Goal: Task Accomplishment & Management: Use online tool/utility

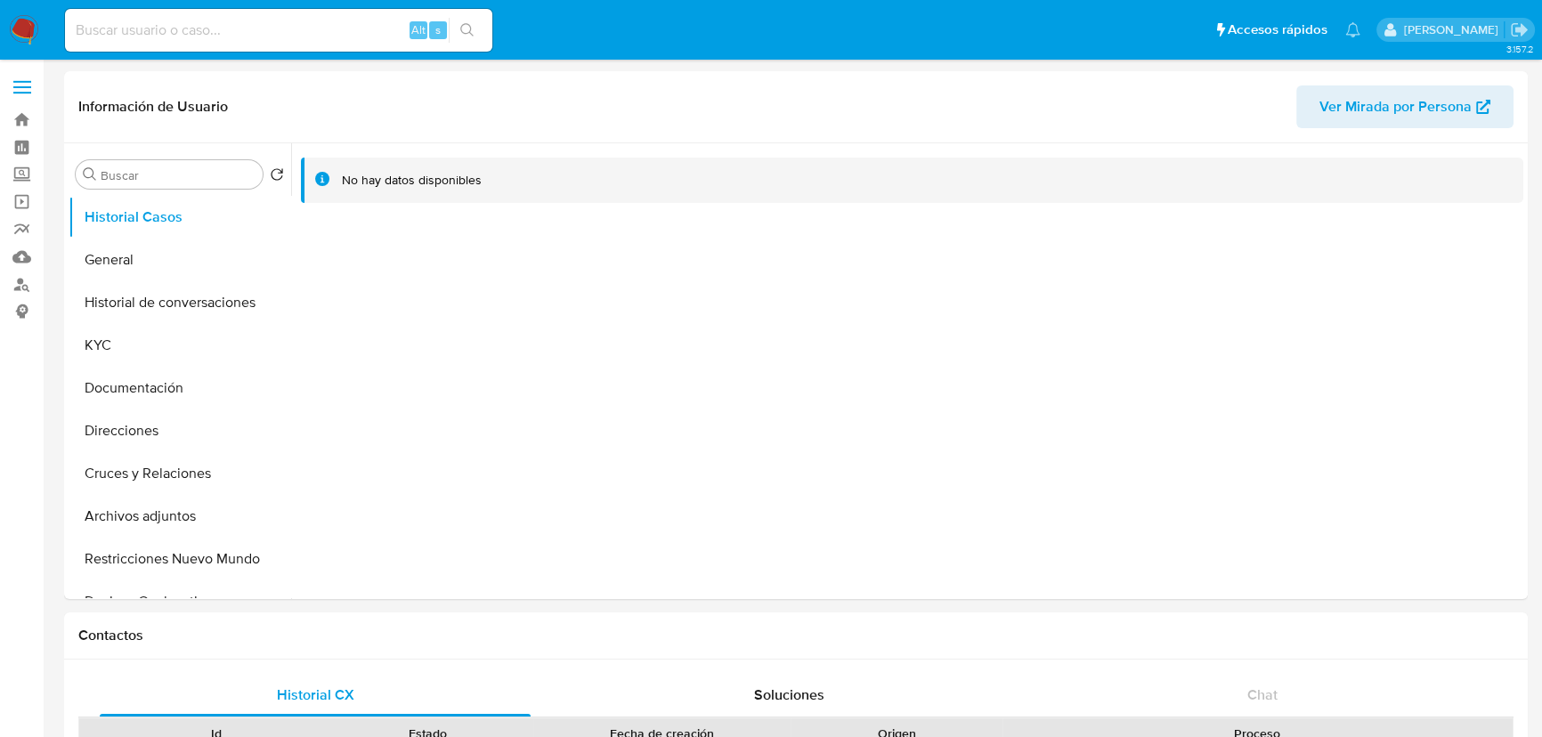
select select "10"
drag, startPoint x: 15, startPoint y: 20, endPoint x: 51, endPoint y: 4, distance: 39.4
click at [15, 20] on img at bounding box center [24, 30] width 30 height 30
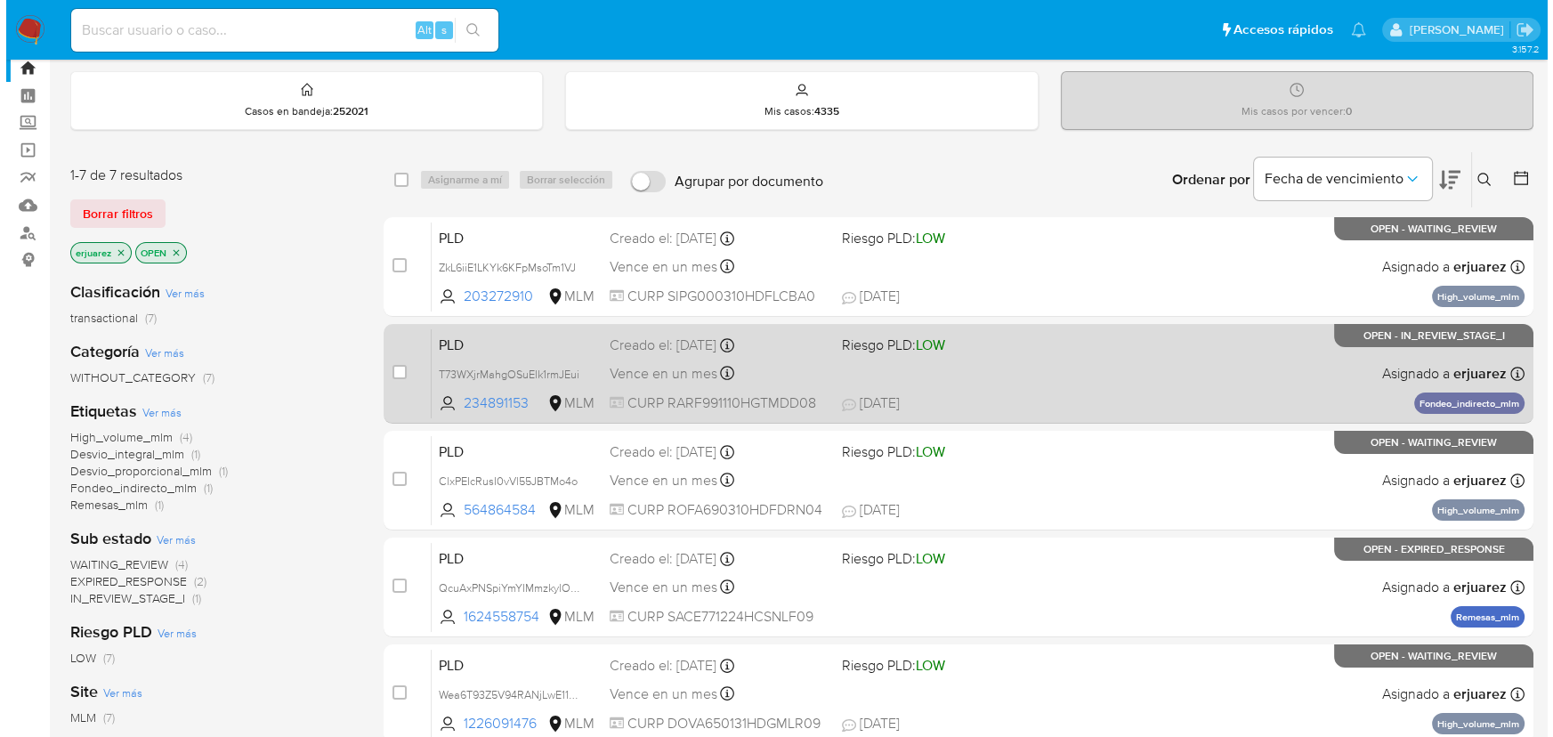
scroll to position [80, 0]
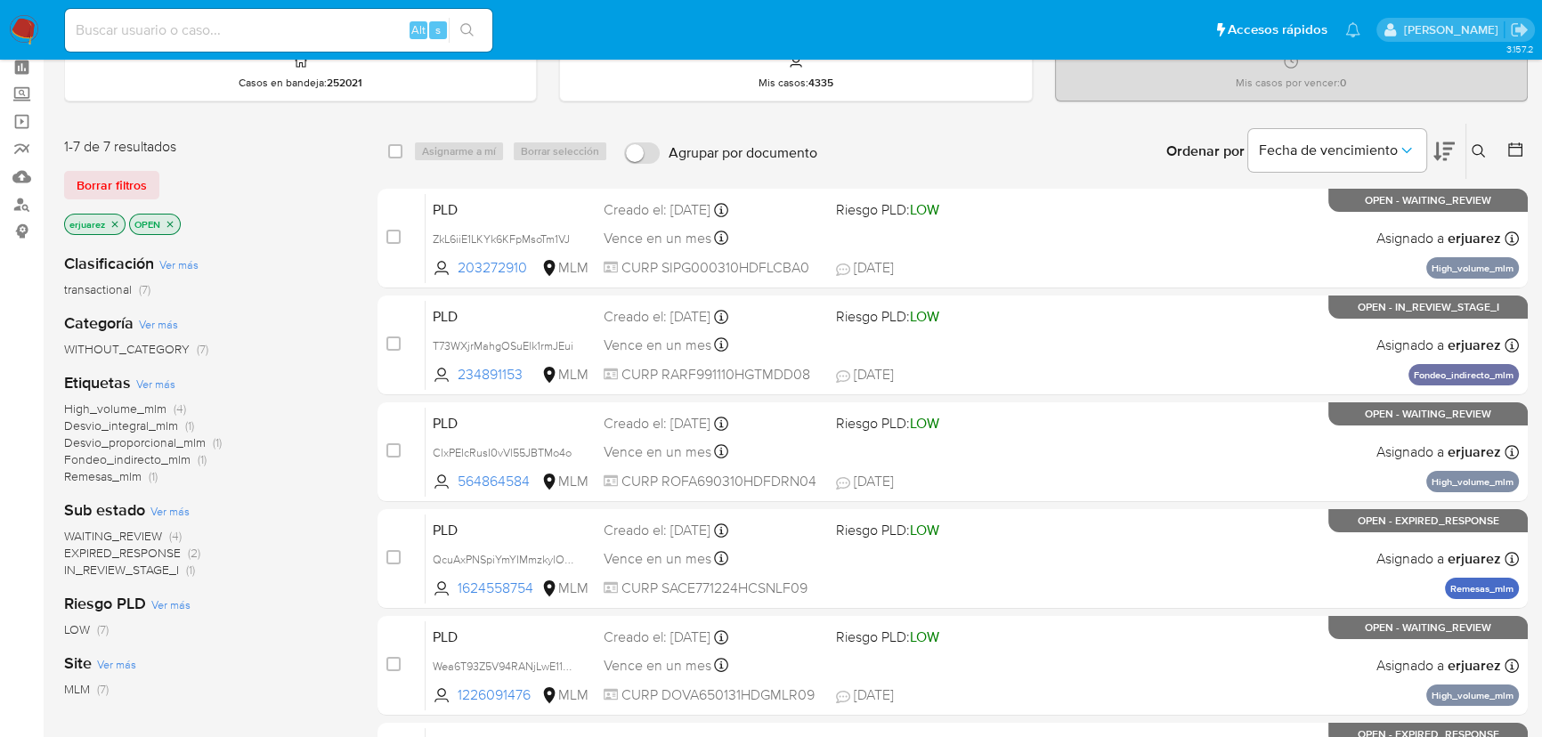
drag, startPoint x: 118, startPoint y: 546, endPoint x: 134, endPoint y: 525, distance: 26.6
click at [134, 528] on div "WAITING_REVIEW (4) EXPIRED_RESPONSE (2) IN_REVIEW_STAGE_I (1)" at bounding box center [206, 553] width 285 height 51
click at [142, 572] on span "IN_REVIEW_STAGE_I" at bounding box center [121, 570] width 115 height 18
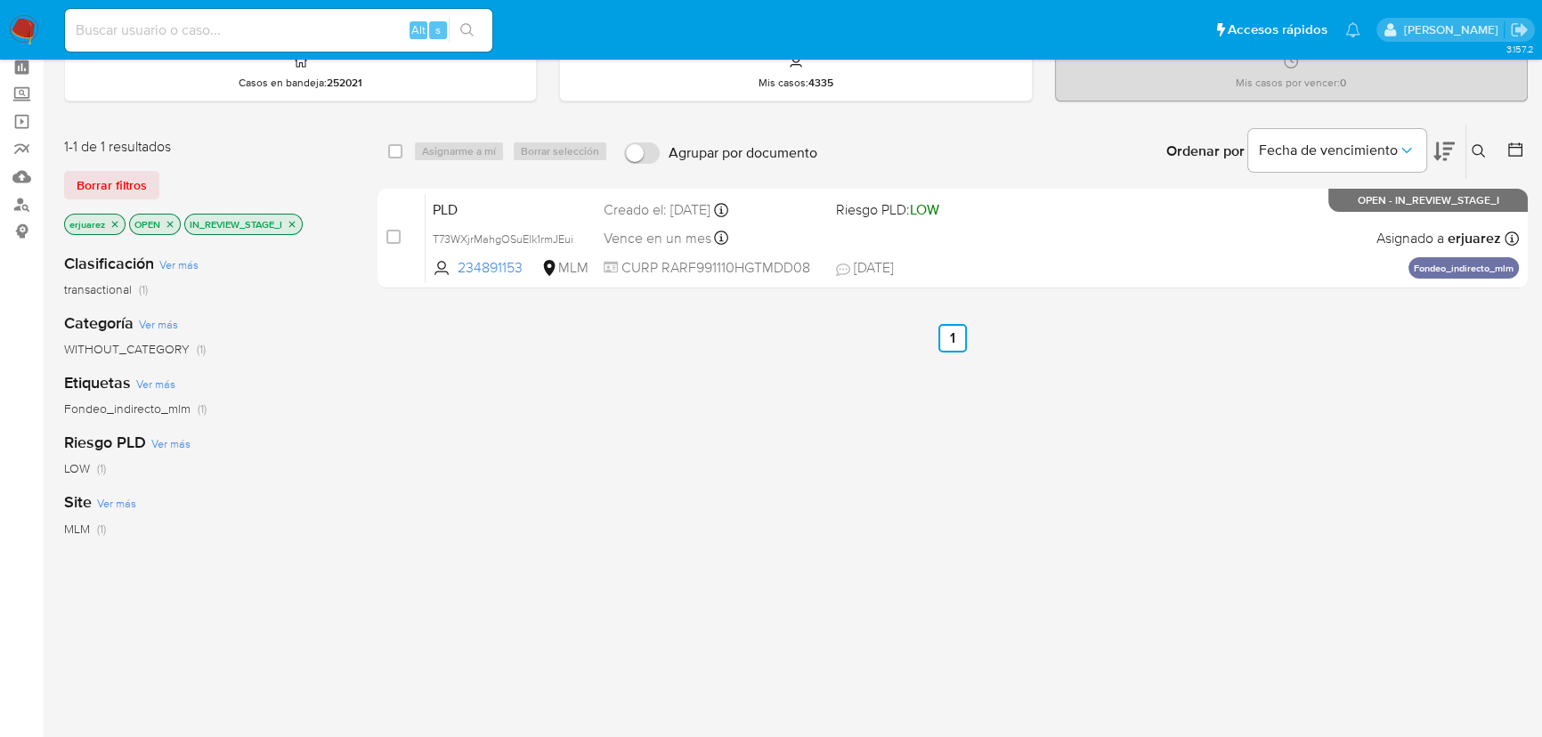
click at [294, 221] on icon "close-filter" at bounding box center [292, 224] width 6 height 6
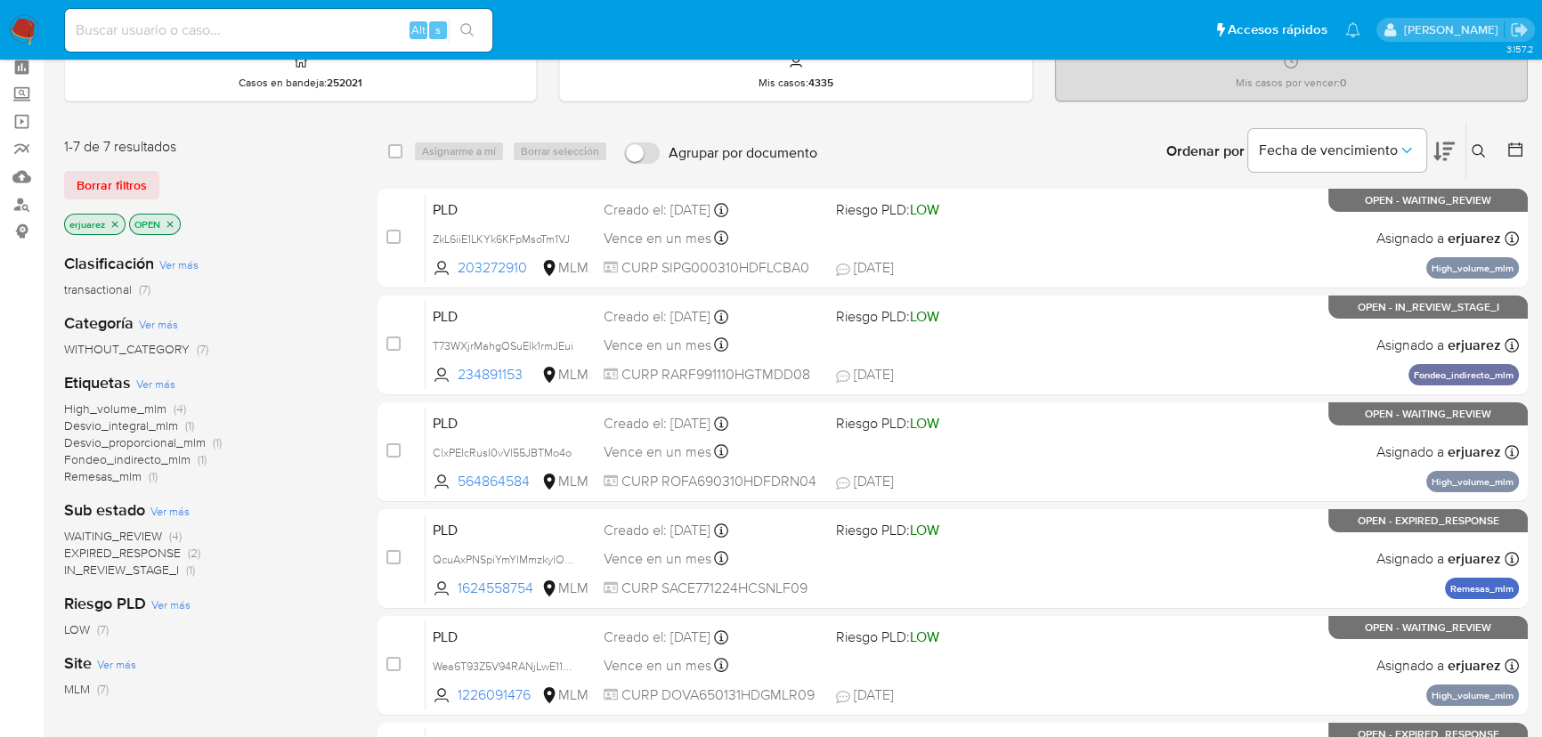
click at [109, 554] on span "EXPIRED_RESPONSE" at bounding box center [122, 553] width 117 height 18
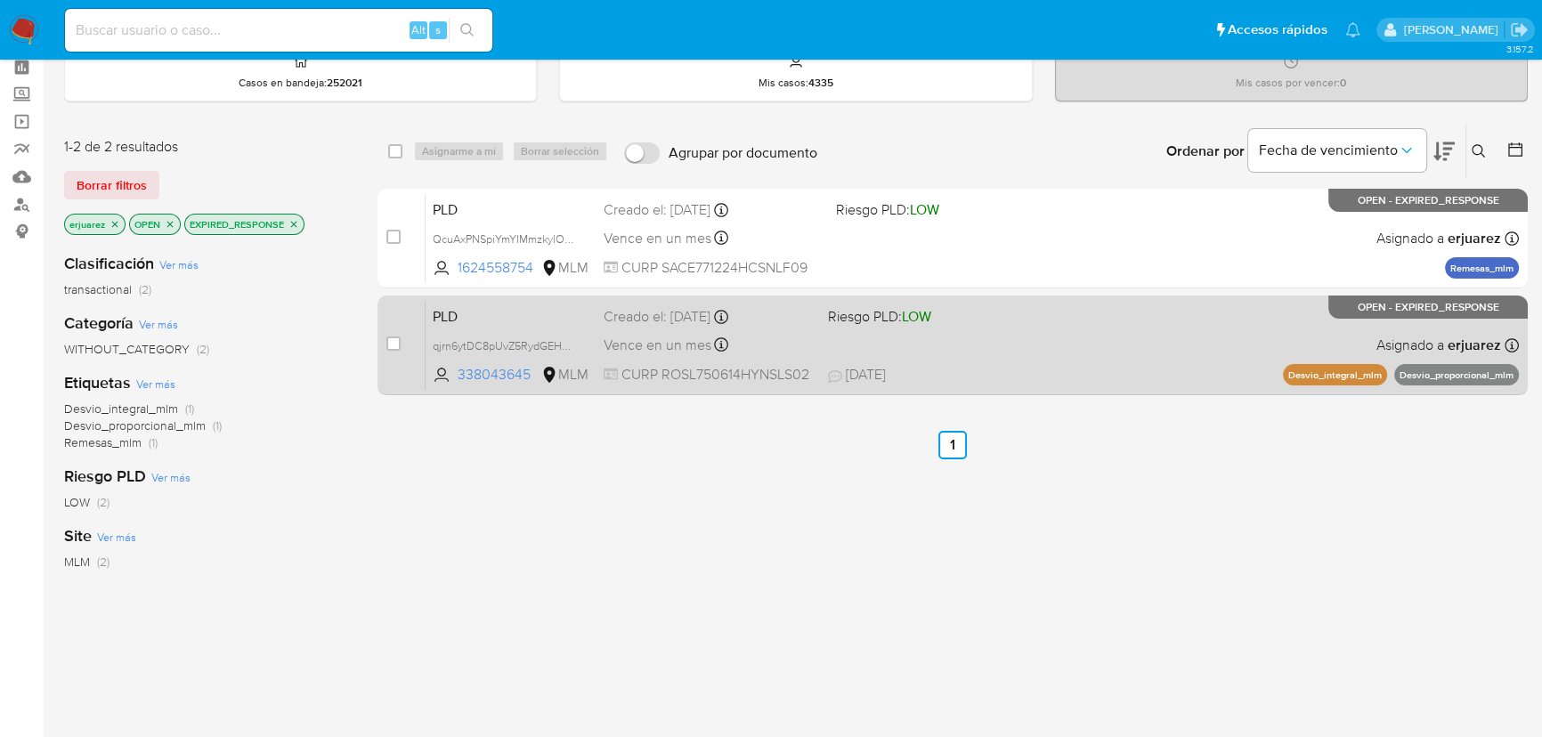
click at [396, 349] on div "case-item-checkbox" at bounding box center [393, 344] width 14 height 18
click at [393, 345] on input "checkbox" at bounding box center [393, 343] width 14 height 14
checkbox input "true"
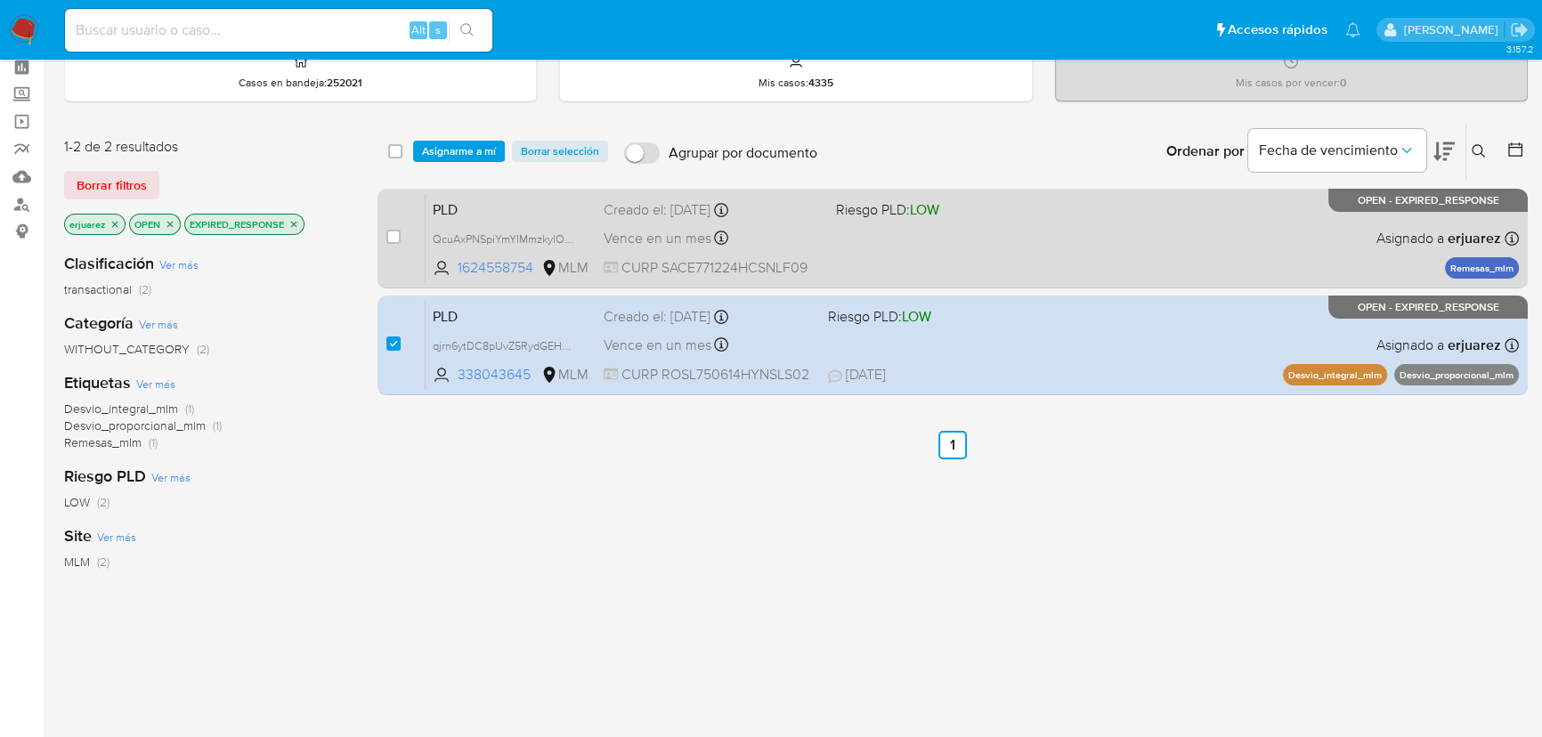
click at [384, 239] on div "case-item-checkbox No es posible asignar el caso PLD QcuAxPNSpiYmYIMmzkylOTSe 1…" at bounding box center [952, 239] width 1150 height 100
click at [393, 235] on input "checkbox" at bounding box center [393, 237] width 14 height 14
checkbox input "true"
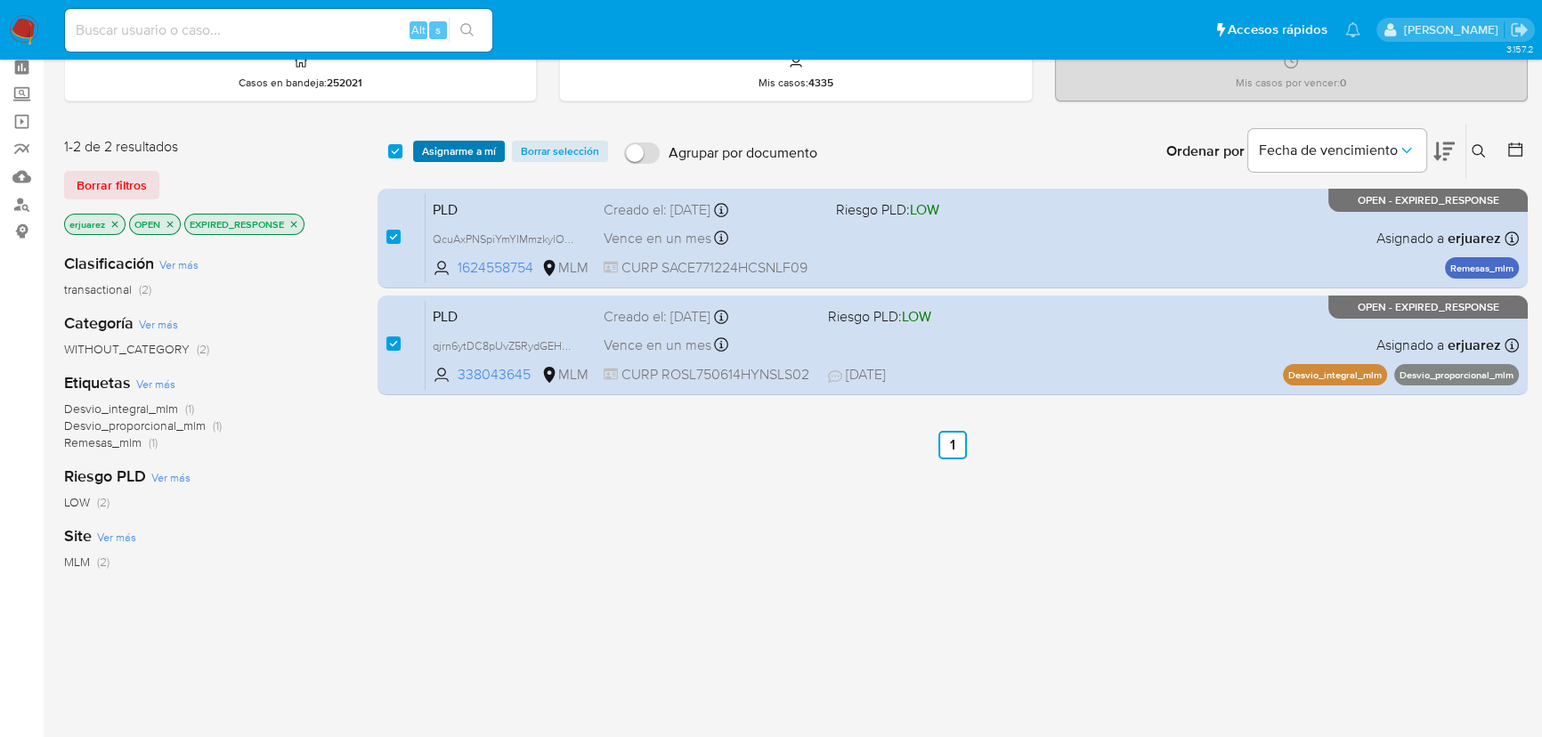
click at [433, 150] on span "Asignarme a mí" at bounding box center [459, 151] width 74 height 18
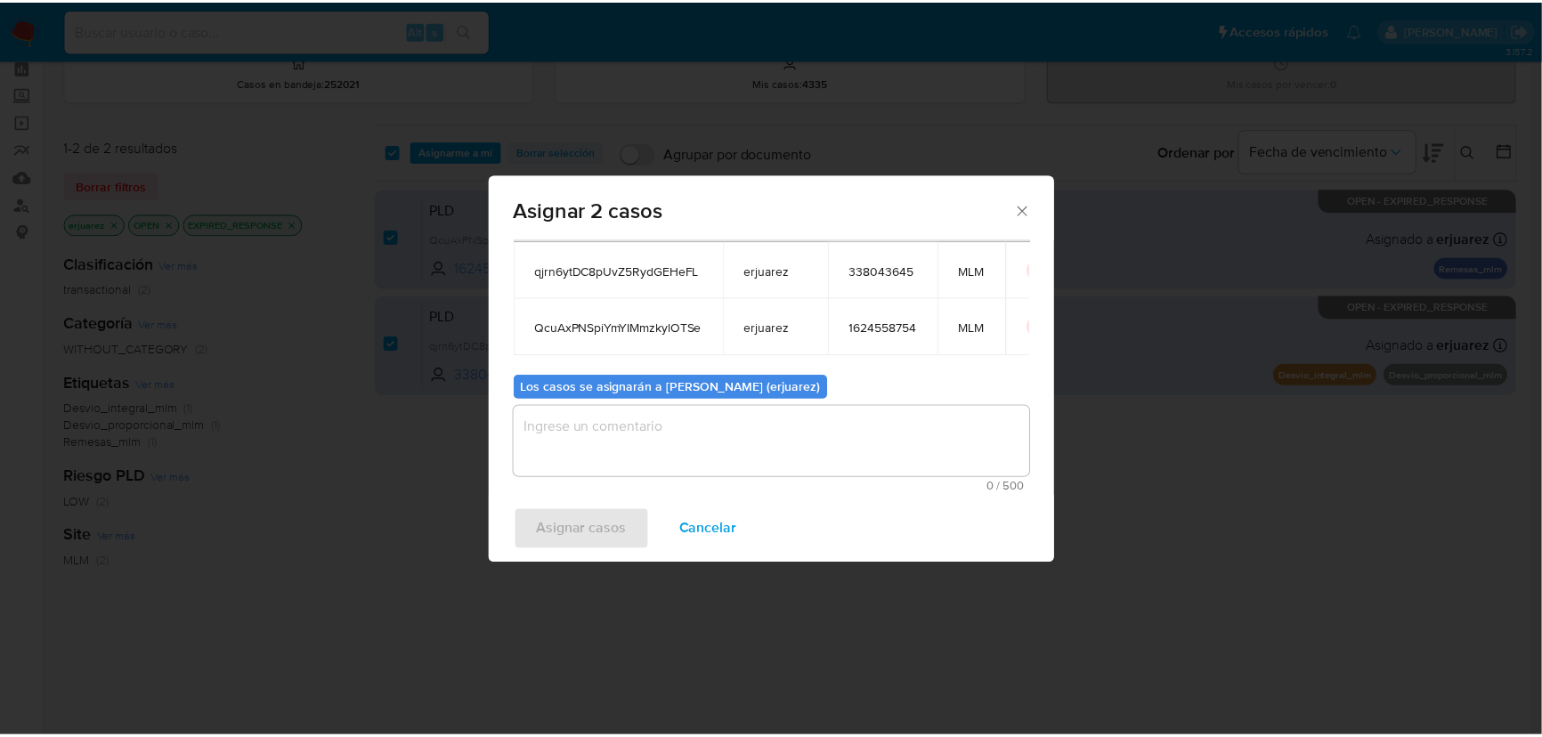
scroll to position [98, 0]
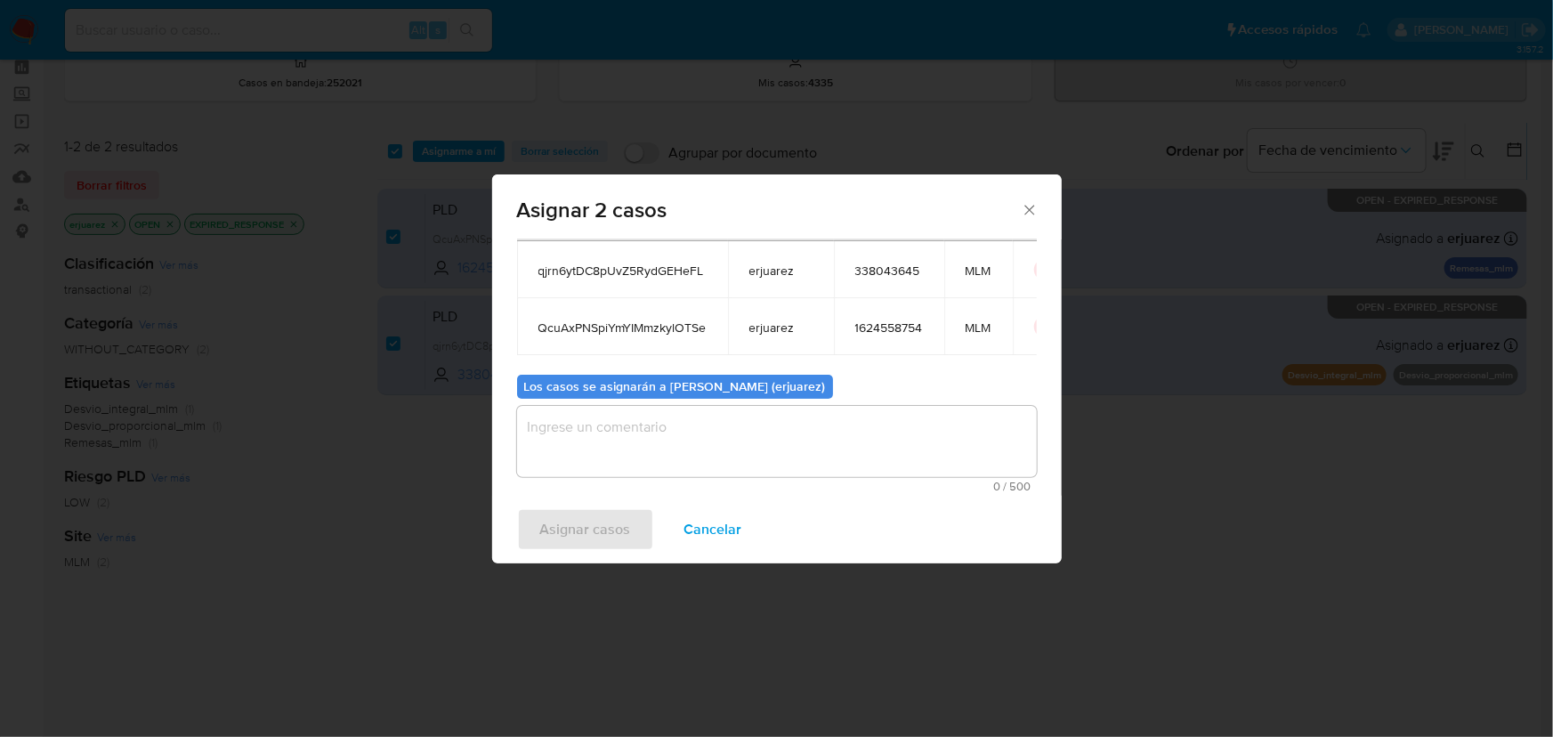
click at [620, 438] on textarea "assign-modal" at bounding box center [777, 441] width 520 height 71
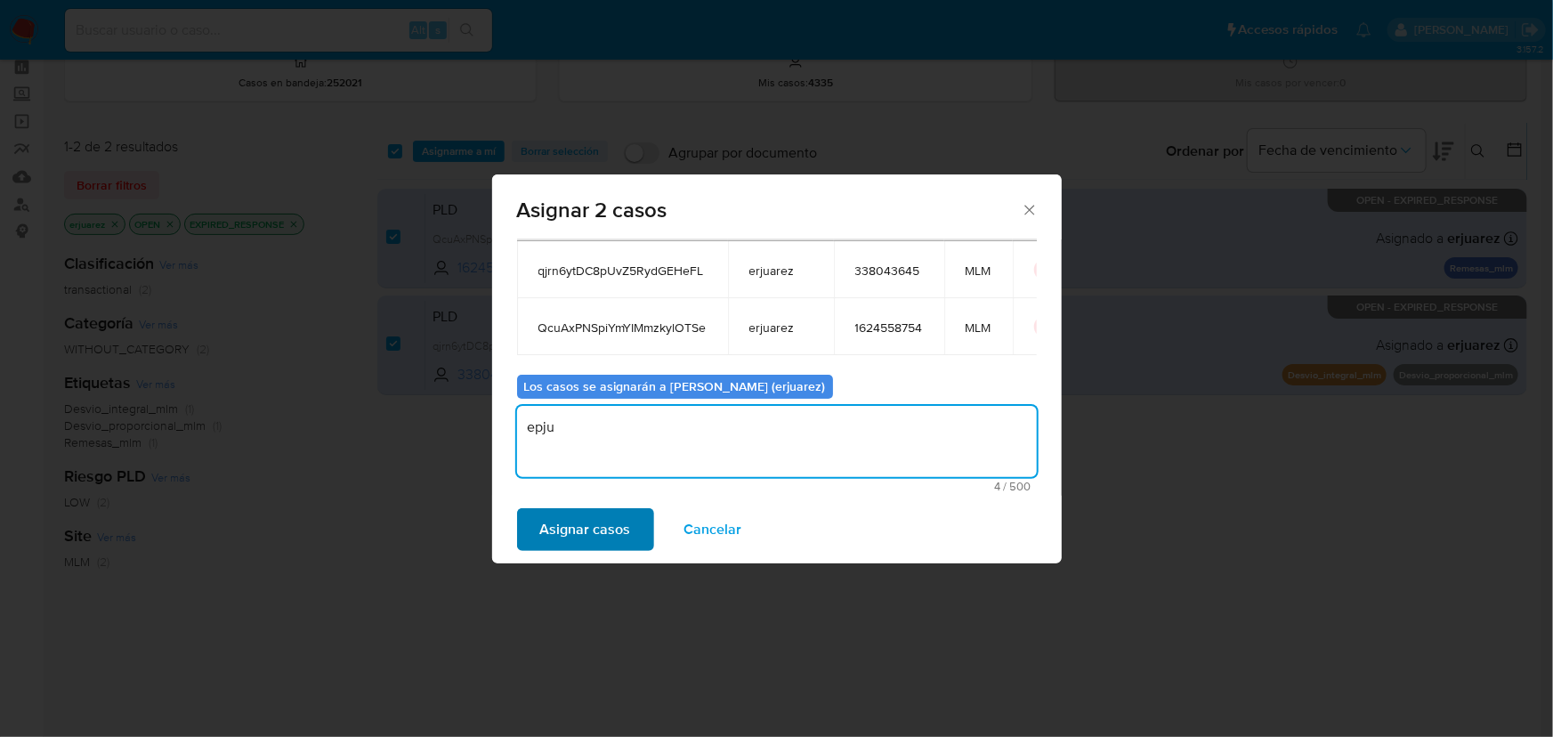
type textarea "epju"
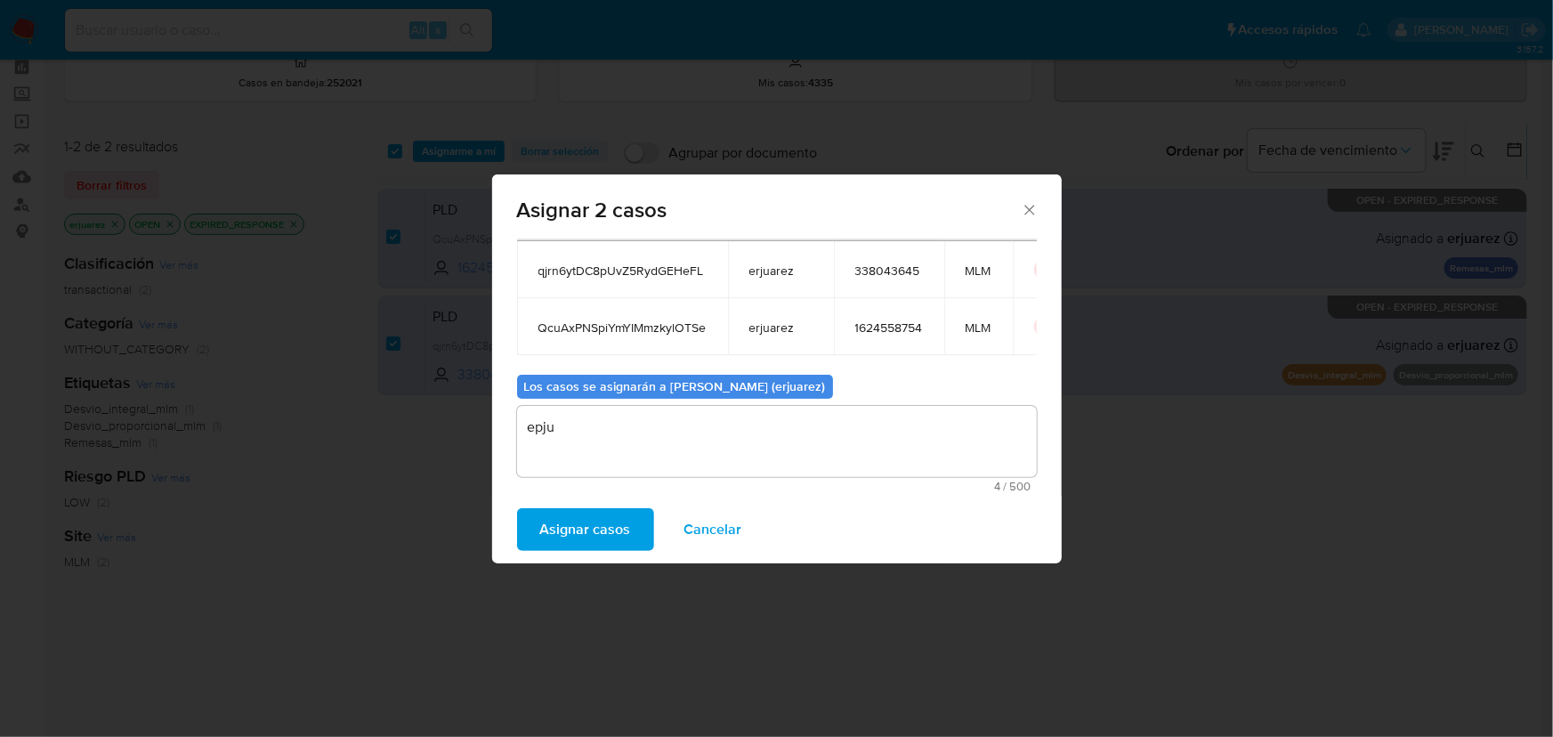
click at [625, 526] on span "Asignar casos" at bounding box center [585, 529] width 91 height 39
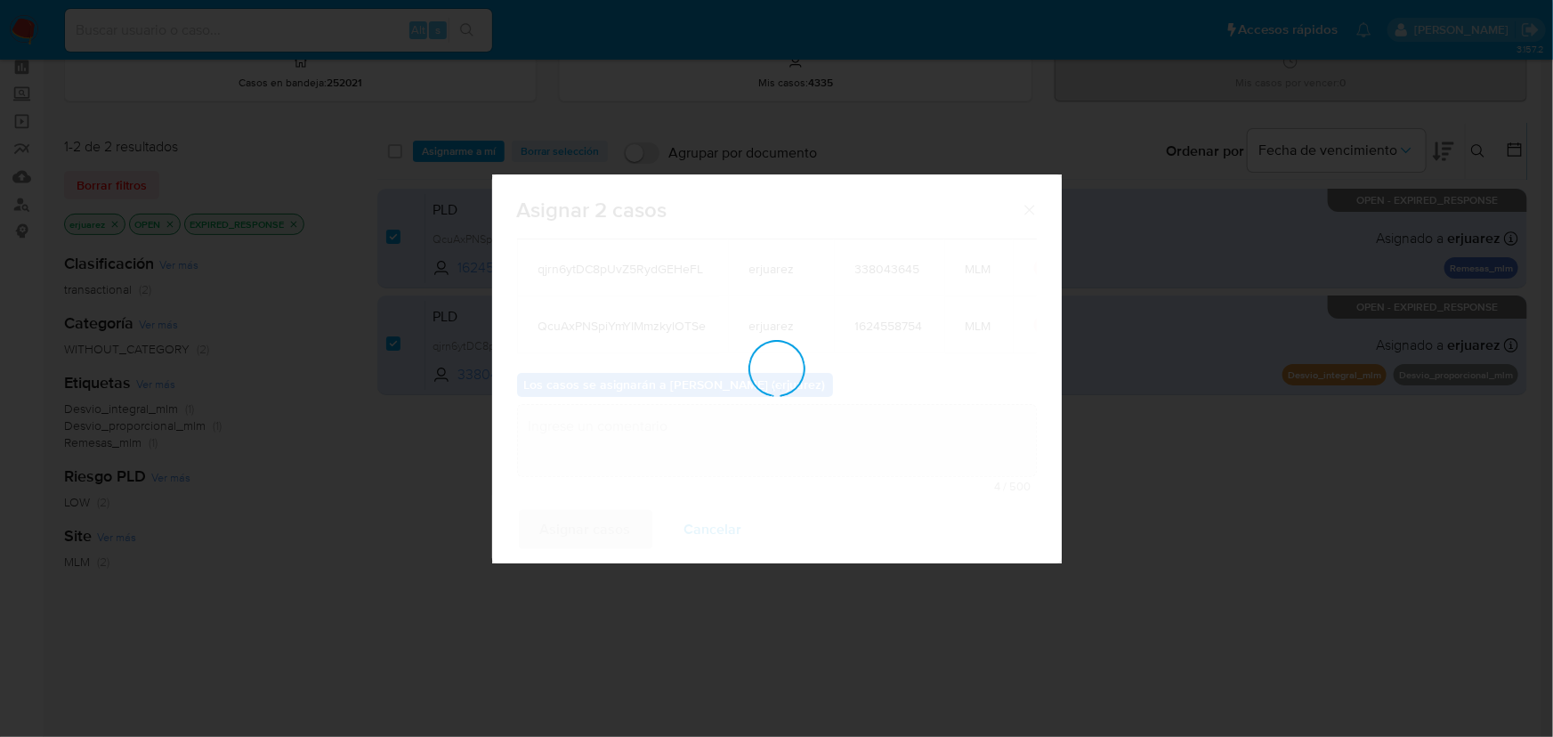
checkbox input "false"
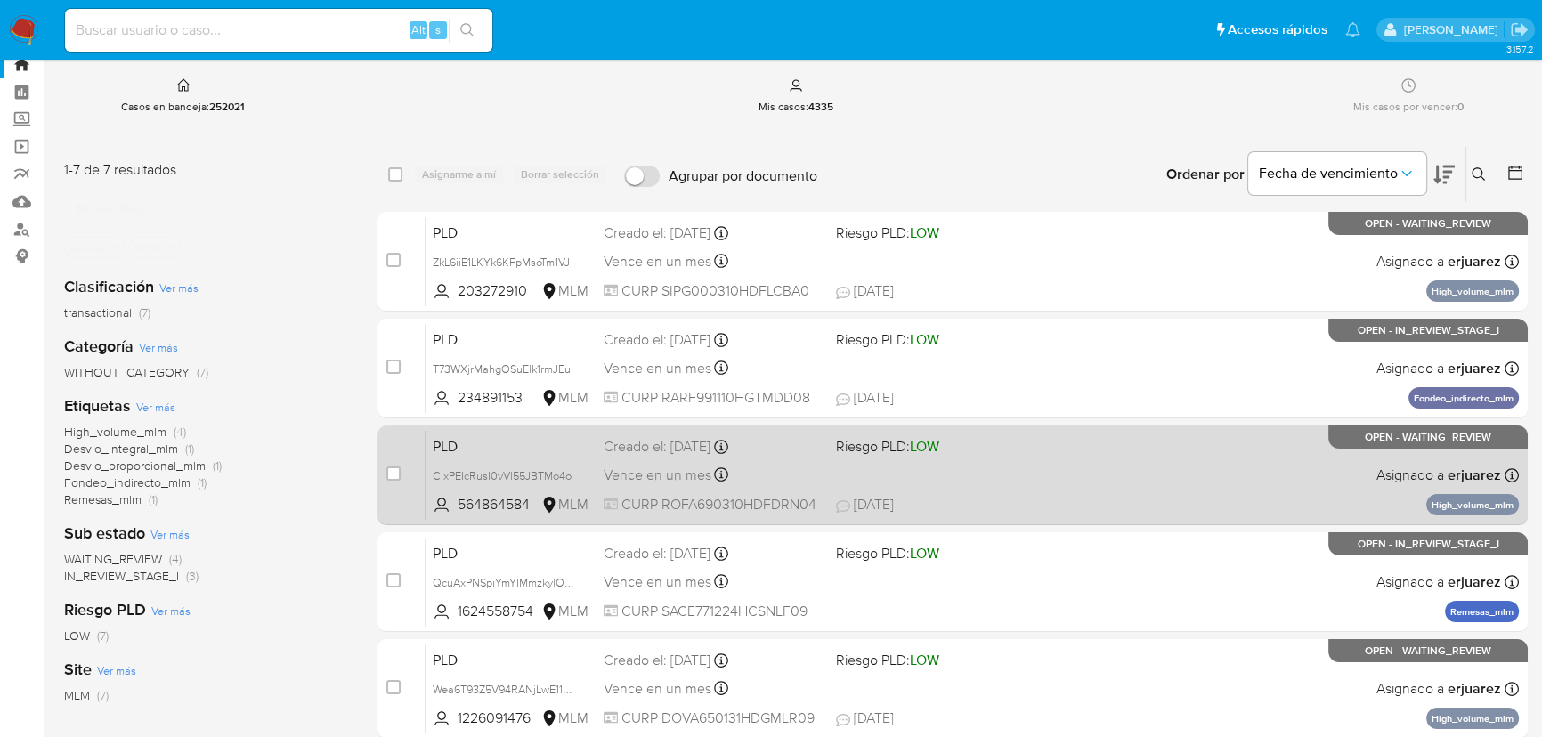
scroll to position [80, 0]
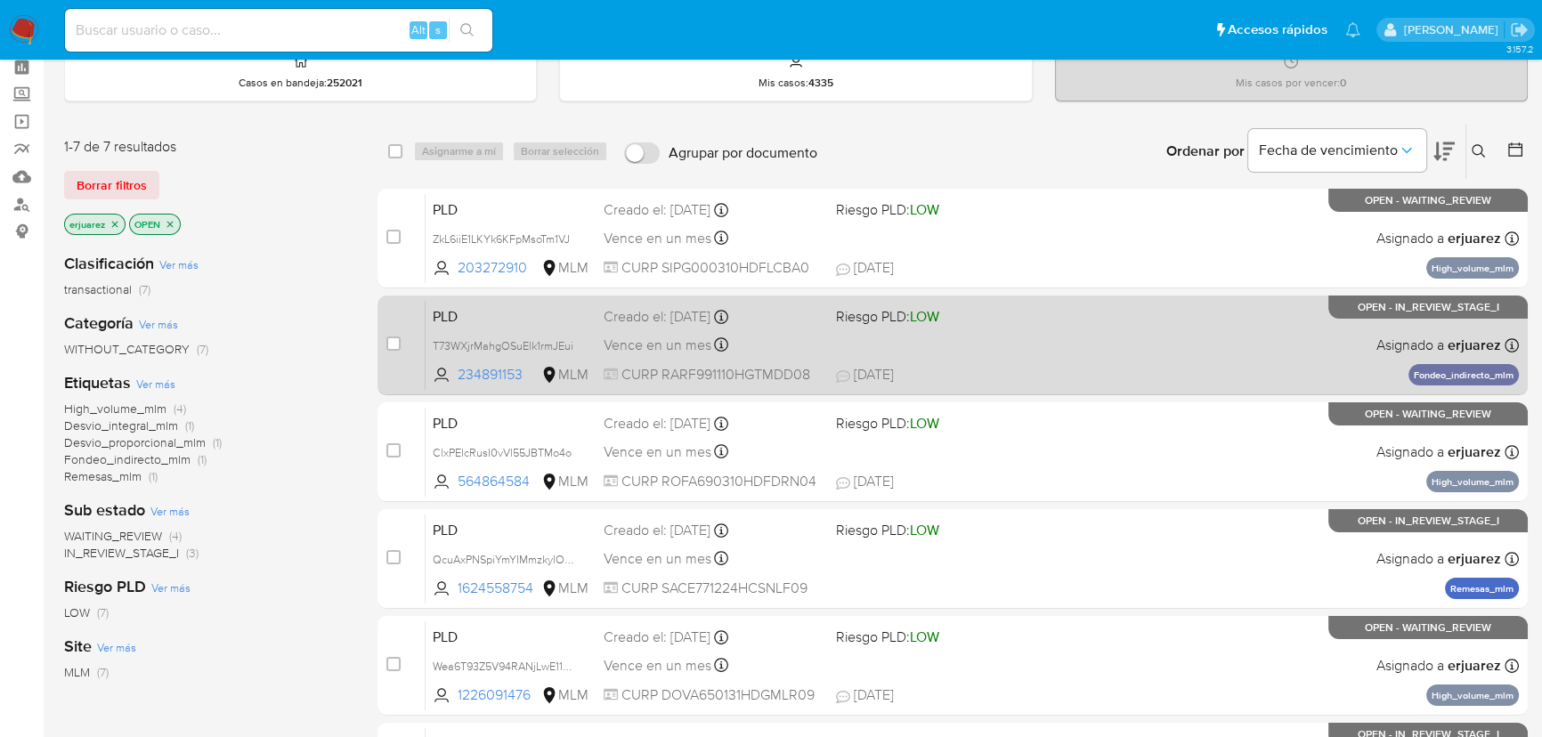
click at [1082, 371] on span "29/08/2025 29/08/2025 09:48" at bounding box center [1061, 375] width 450 height 20
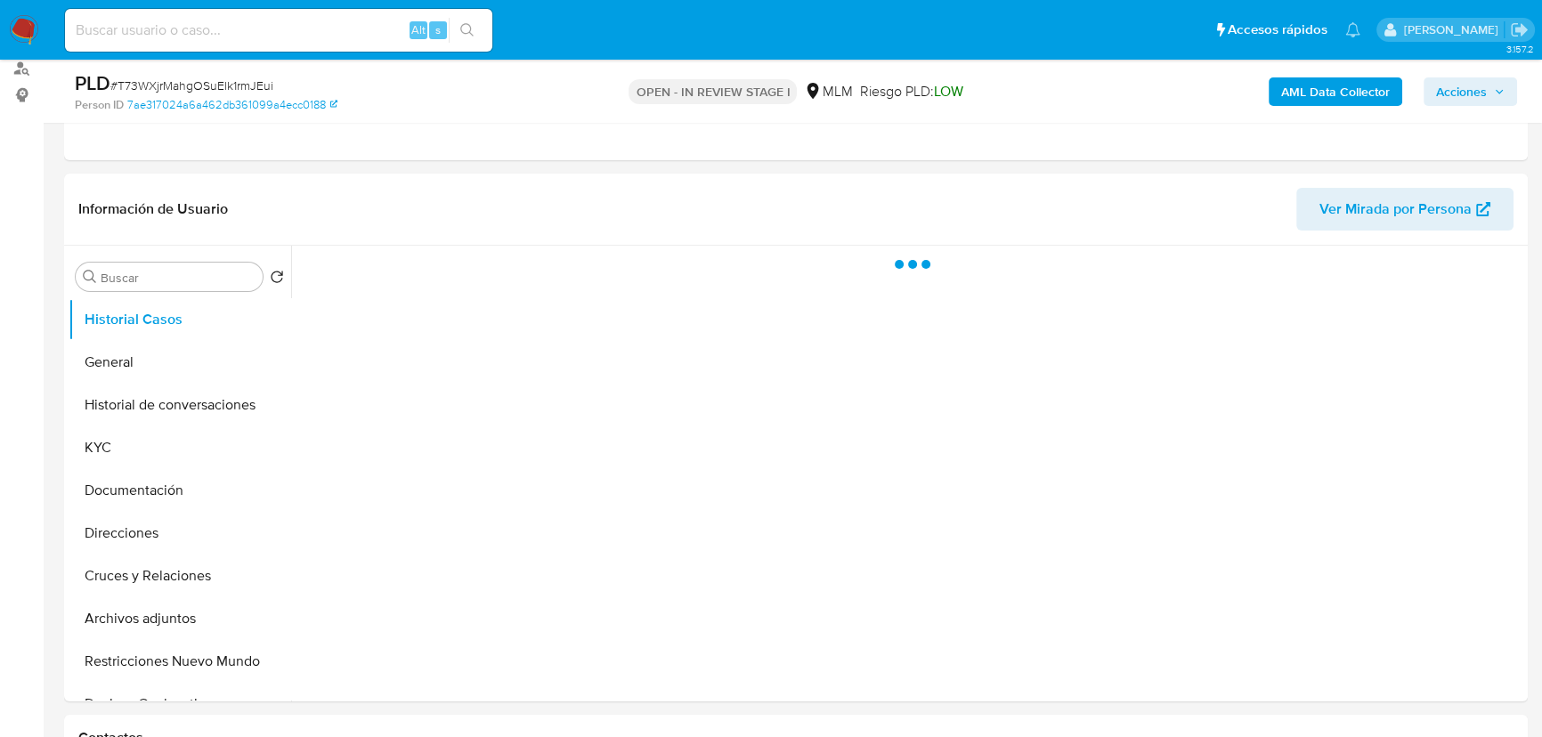
scroll to position [242, 0]
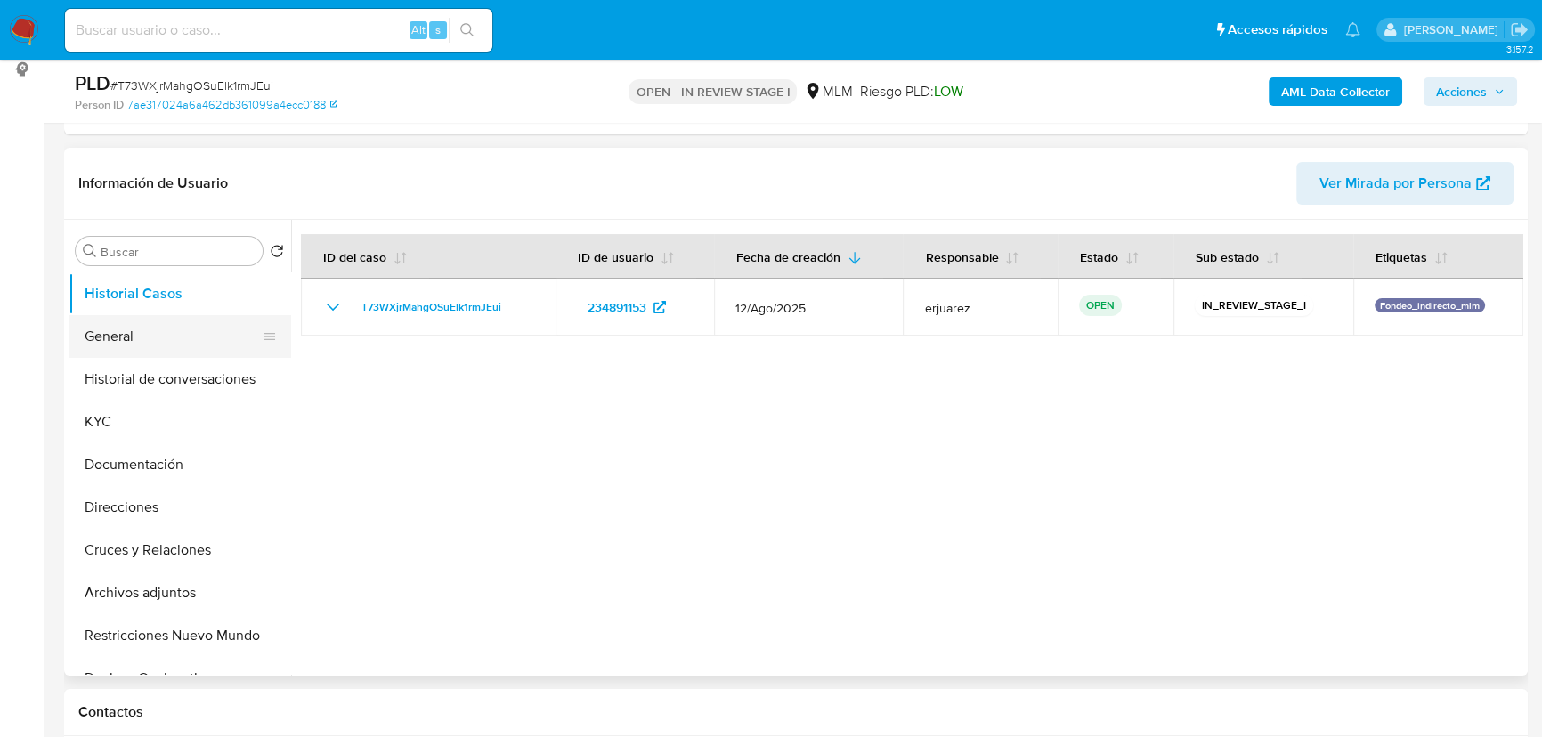
select select "10"
click at [139, 329] on button "General" at bounding box center [173, 336] width 208 height 43
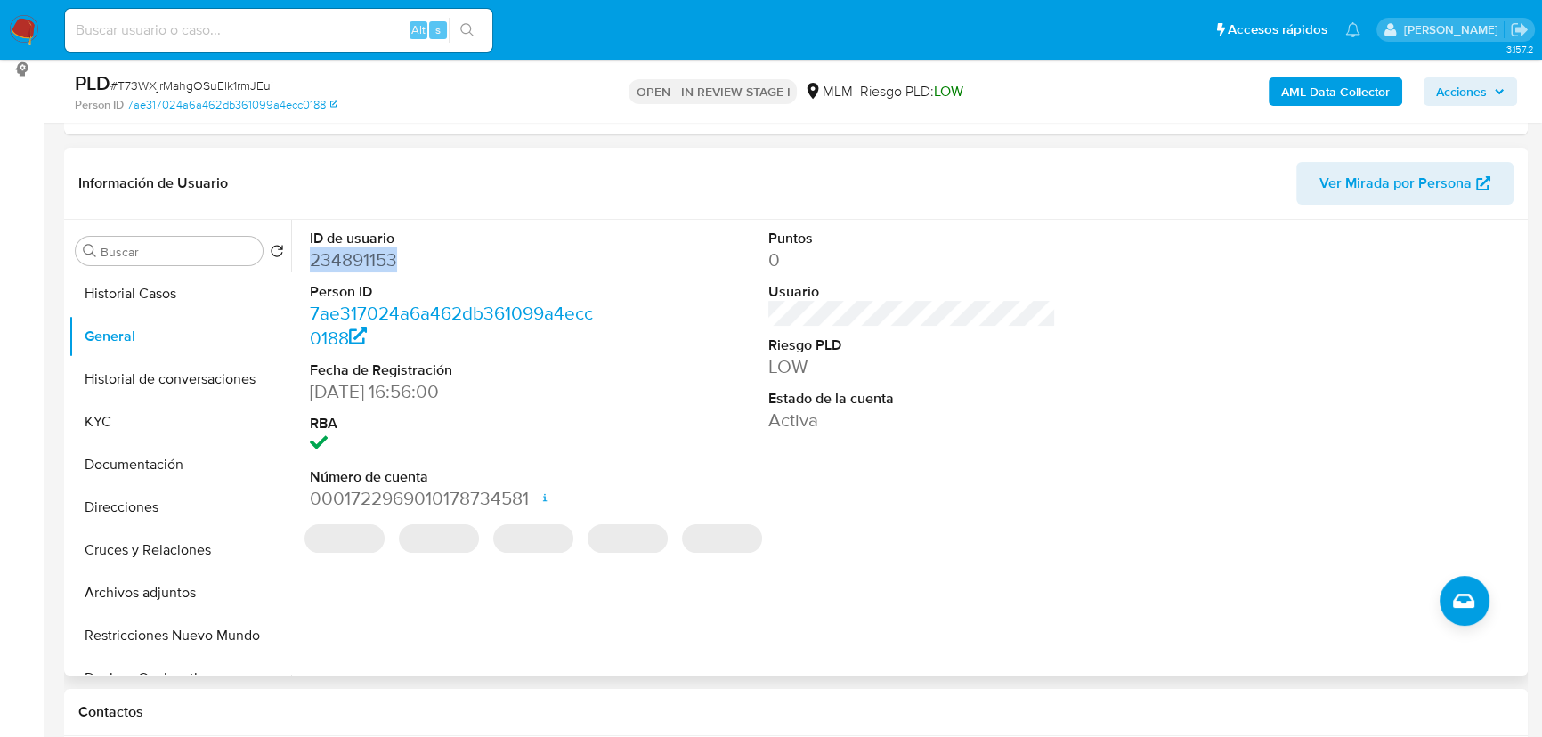
drag, startPoint x: 417, startPoint y: 259, endPoint x: 307, endPoint y: 253, distance: 109.7
click at [307, 253] on div "ID de usuario 234891153 Person ID 7ae317024a6a462db361099a4ecc0188 Fecha de Reg…" at bounding box center [453, 370] width 305 height 301
copy dd "234891153"
